Goal: Task Accomplishment & Management: Manage account settings

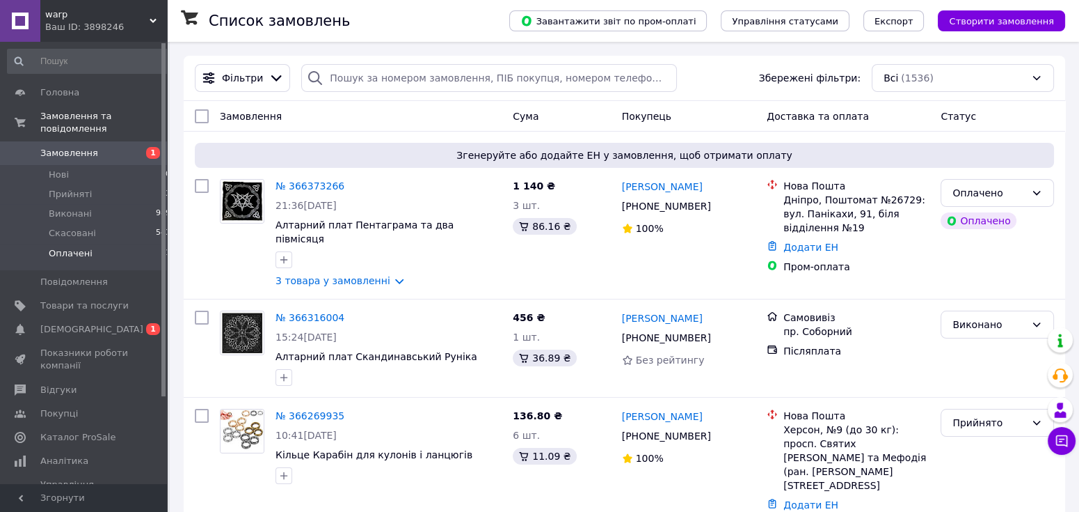
click at [61, 247] on span "Оплачені" at bounding box center [71, 253] width 44 height 13
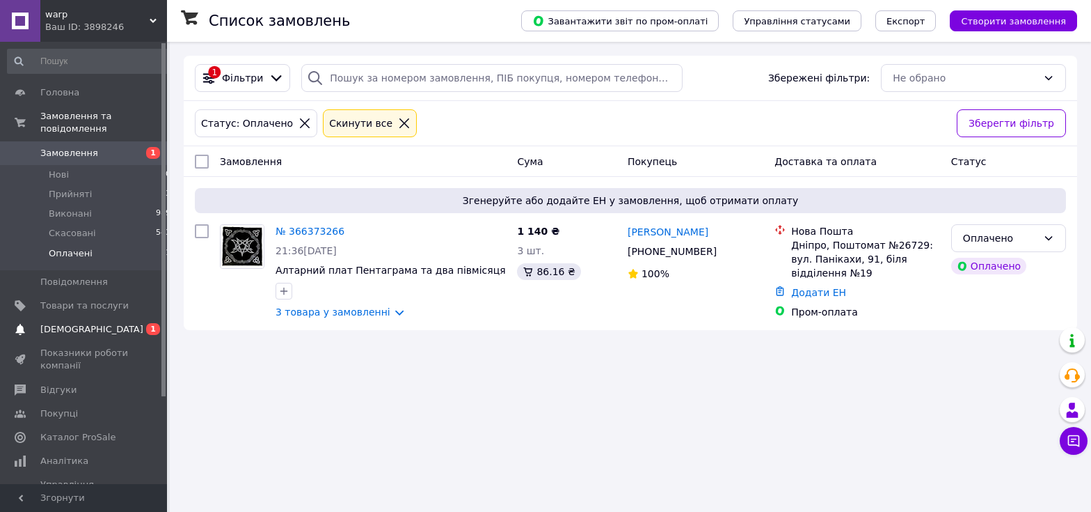
click at [79, 323] on span "[DEMOGRAPHIC_DATA]" at bounding box center [91, 329] width 103 height 13
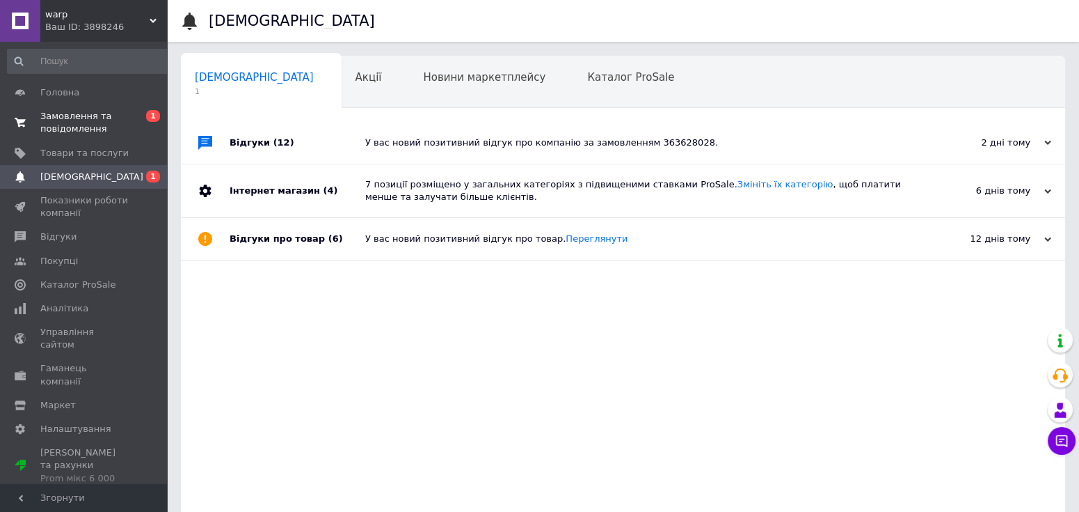
click at [95, 126] on span "Замовлення та повідомлення" at bounding box center [84, 122] width 88 height 25
